Goal: Obtain resource: Obtain resource

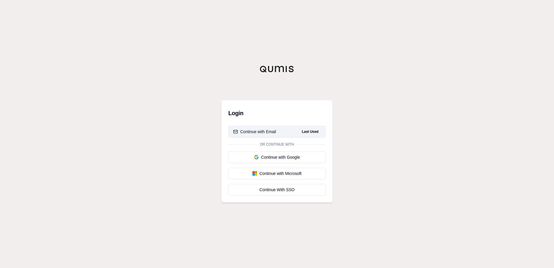
click at [248, 131] on div "Continue with Email" at bounding box center [254, 132] width 43 height 6
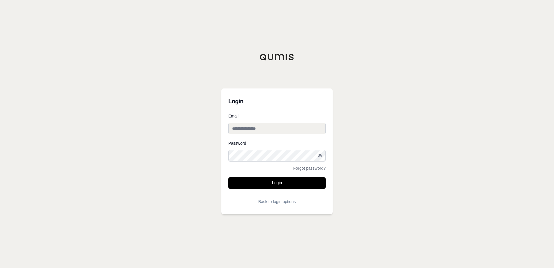
type input "**********"
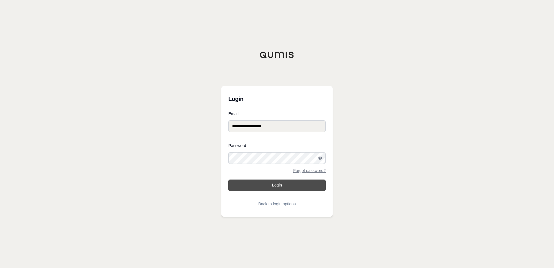
click at [273, 181] on button "Login" at bounding box center [276, 185] width 97 height 12
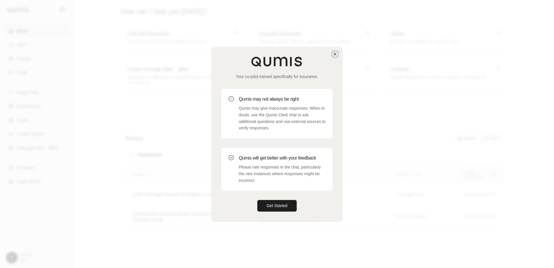
click at [334, 54] on icon "button" at bounding box center [334, 54] width 5 height 5
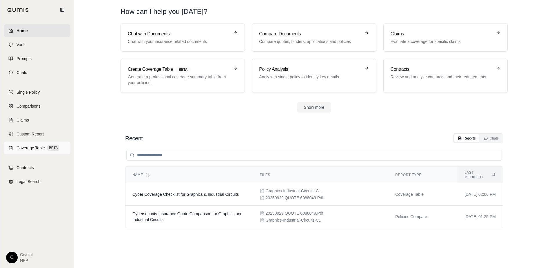
click at [32, 146] on span "Coverage Table" at bounding box center [31, 148] width 28 height 6
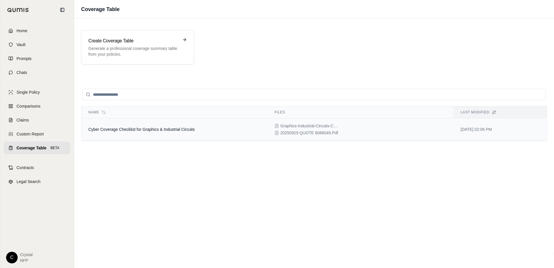
click at [110, 130] on span "Cyber Coverage Checklist for Graphics & Industrial Circuits" at bounding box center [141, 129] width 106 height 5
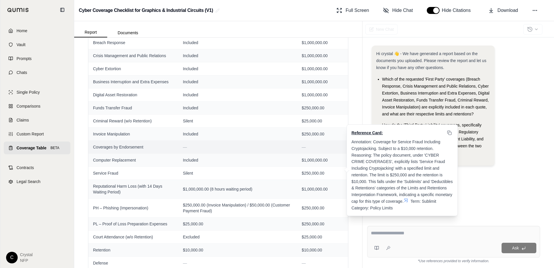
scroll to position [217, 0]
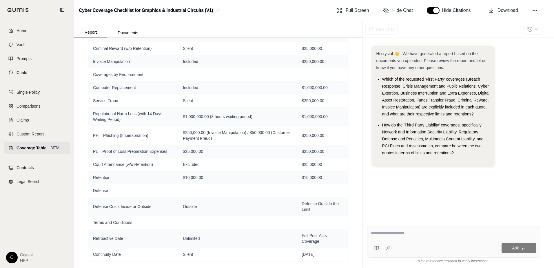
click at [459, 203] on div "Hi crystal 👋 - We have generated a report based on the documents you uploaded. …" at bounding box center [453, 128] width 173 height 175
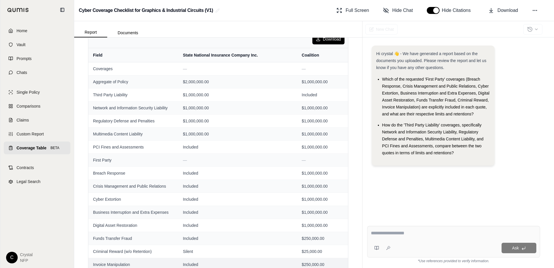
scroll to position [0, 0]
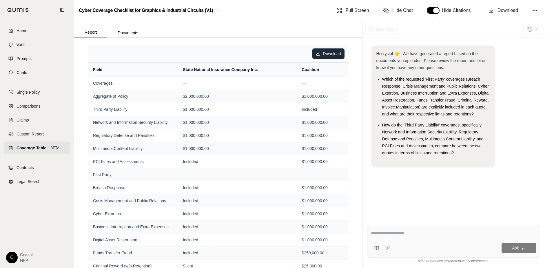
click at [323, 48] on html "Home Vault Prompts Chats Single Policy Comparisons Claims Custom Report Coverag…" at bounding box center [277, 134] width 554 height 268
click at [315, 64] on div "Download as Excel" at bounding box center [312, 65] width 53 height 9
click at [25, 146] on span "Coverage Table" at bounding box center [32, 148] width 30 height 6
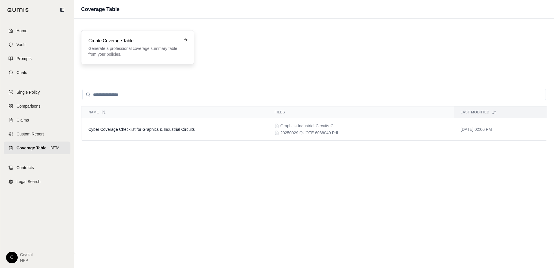
click at [145, 44] on h3 "Create Coverage Table" at bounding box center [133, 40] width 90 height 7
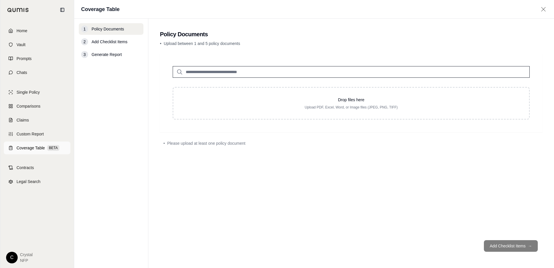
click at [31, 147] on span "Coverage Table" at bounding box center [31, 148] width 28 height 6
